Goal: Check status: Check status

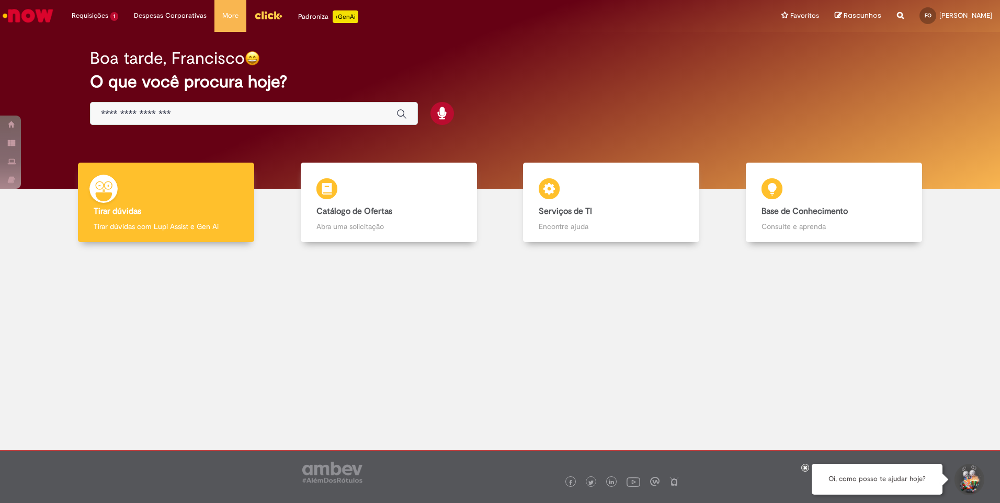
click at [231, 116] on input "Basta digitar aqui" at bounding box center [243, 114] width 285 height 12
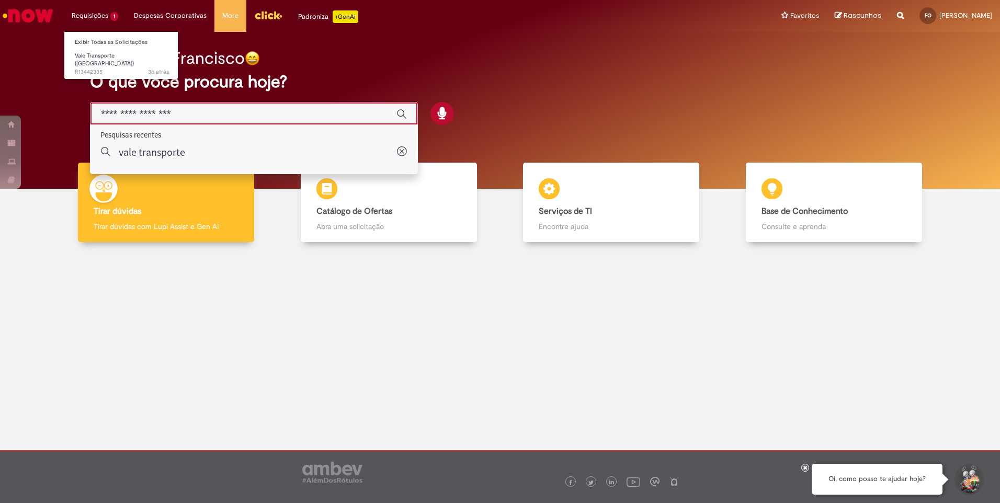
click at [91, 18] on li "Requisições 1 Exibir Todas as Solicitações Vale Transporte (VT) 3d atrás 3 dias…" at bounding box center [95, 15] width 62 height 31
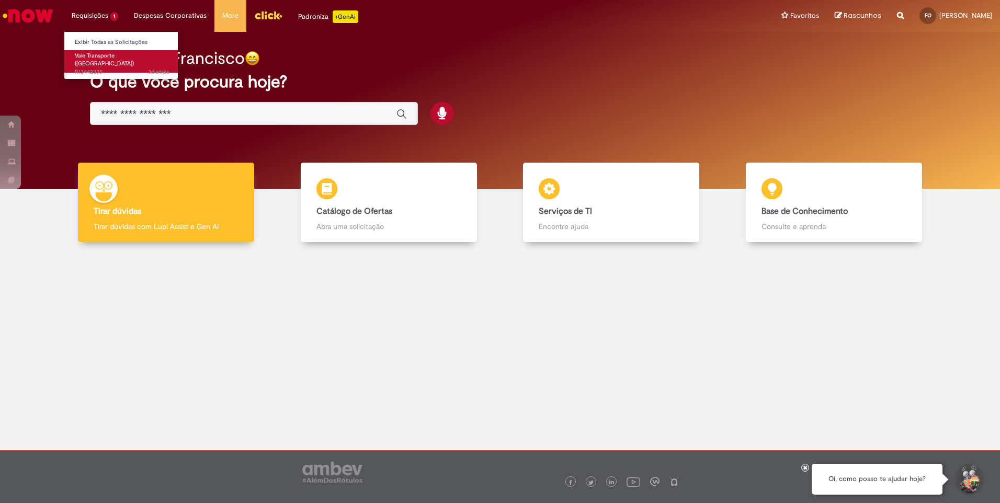
click at [99, 68] on span "3d atrás 3 dias atrás R13442335" at bounding box center [122, 72] width 94 height 8
click at [105, 68] on span "3d atrás 3 dias atrás R13442335" at bounding box center [122, 72] width 94 height 8
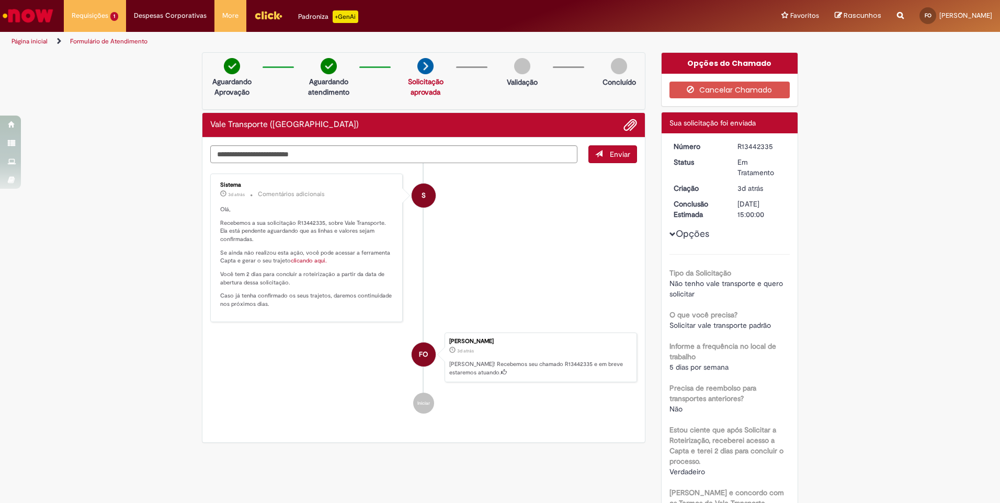
click at [474, 230] on li "S Sistema 3d atrás 3 dias atrás Comentários adicionais Olá, Recebemos a sua sol…" at bounding box center [423, 248] width 427 height 149
click at [93, 17] on li "Requisições 1 Exibir Todas as Solicitações Vale Transporte (VT) 3d atrás 3 dias…" at bounding box center [95, 15] width 62 height 31
click at [41, 21] on img "Ir para a Homepage" at bounding box center [28, 15] width 54 height 21
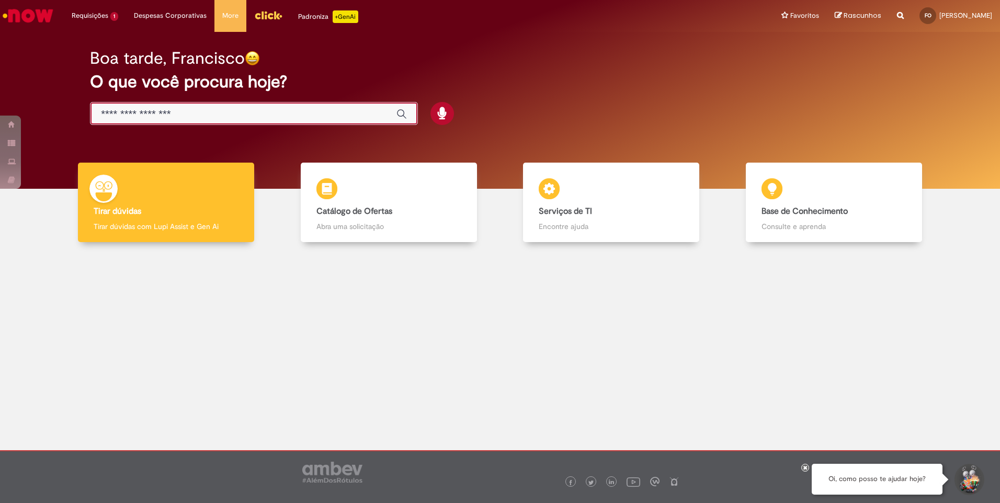
click at [191, 115] on input "Basta digitar aqui" at bounding box center [243, 114] width 285 height 12
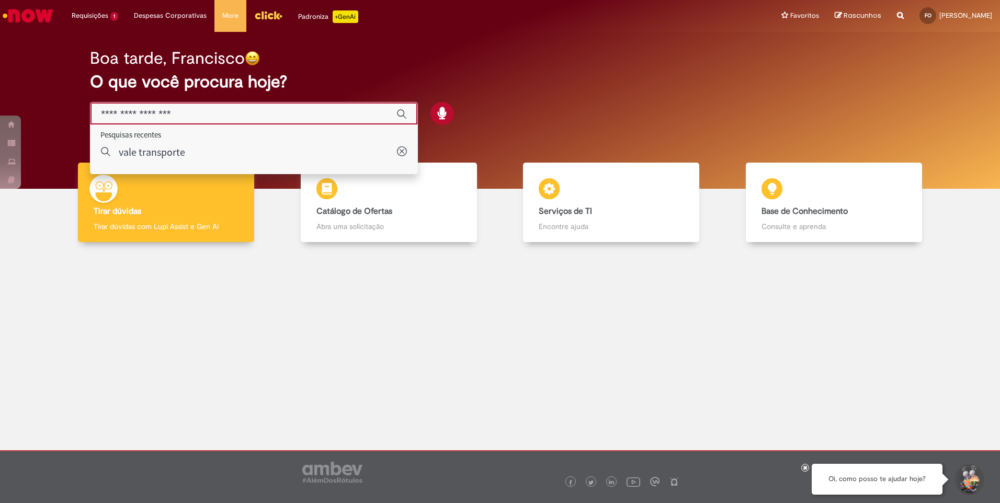
type input "*"
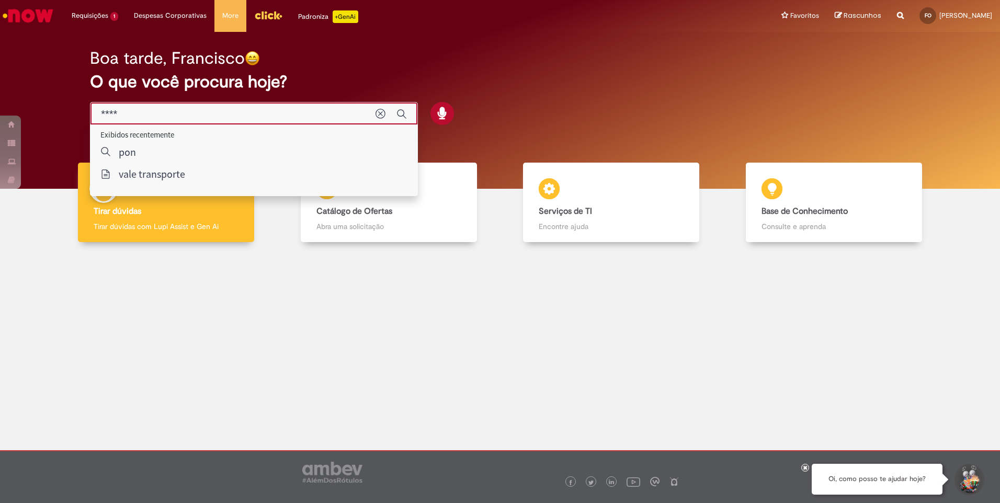
type input "*****"
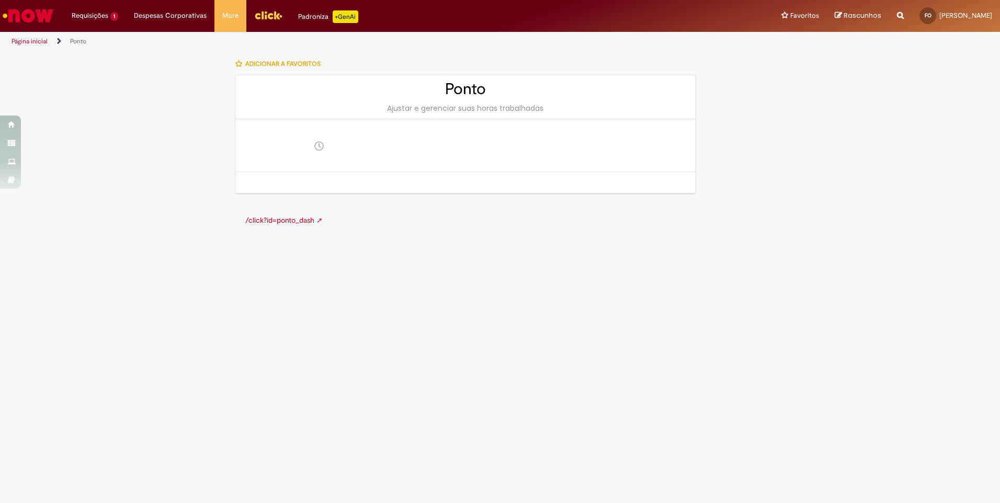
click at [272, 213] on div "/click?id=ponto_dash ➚" at bounding box center [465, 220] width 461 height 31
click at [276, 222] on link "/click?id=ponto_dash ➚" at bounding box center [283, 219] width 77 height 9
